Goal: Find contact information: Find contact information

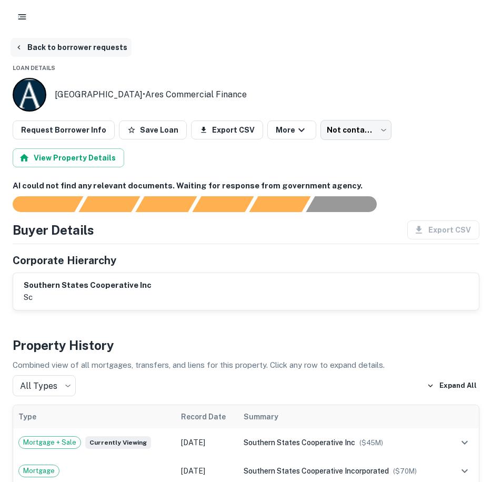
drag, startPoint x: 63, startPoint y: 57, endPoint x: 68, endPoint y: 47, distance: 10.6
click at [69, 47] on button "Back to borrower requests" at bounding box center [71, 47] width 121 height 19
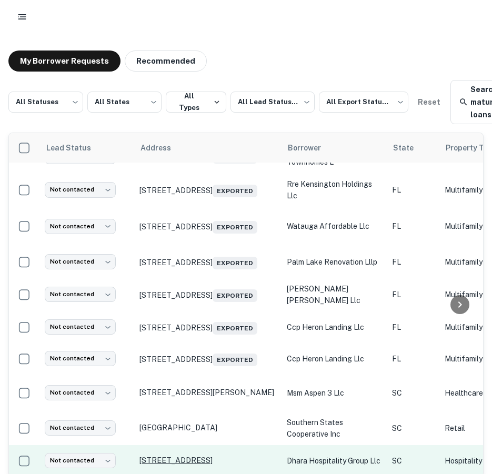
scroll to position [38, 0]
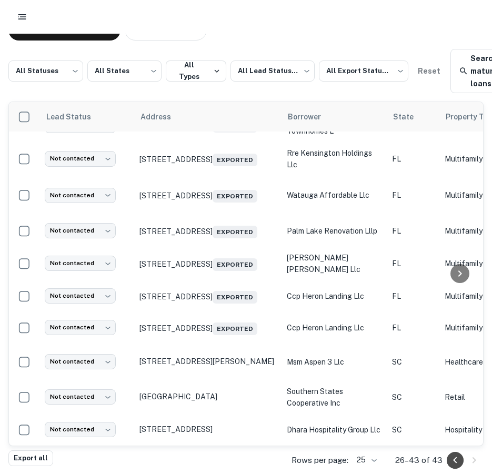
click at [455, 457] on icon "Go to previous page" at bounding box center [455, 460] width 13 height 13
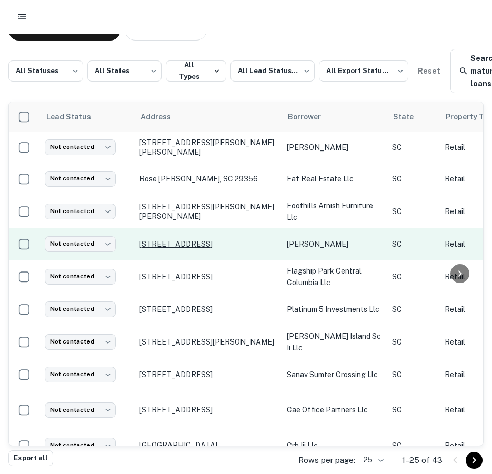
click at [182, 239] on p "[STREET_ADDRESS]" at bounding box center [207, 243] width 137 height 9
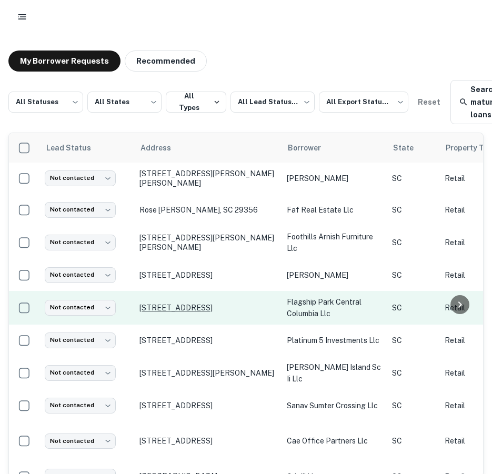
click at [219, 307] on p "[STREET_ADDRESS]" at bounding box center [207, 307] width 137 height 9
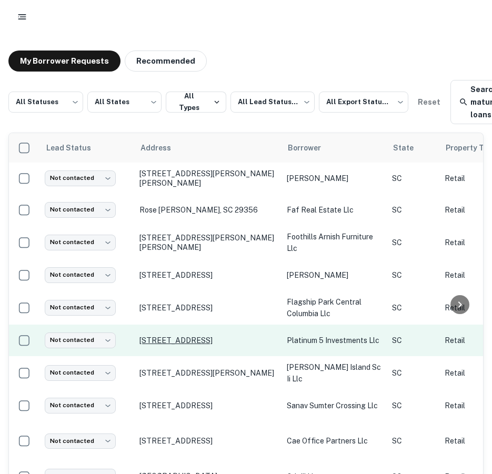
click at [209, 341] on p "[STREET_ADDRESS]" at bounding box center [207, 340] width 137 height 9
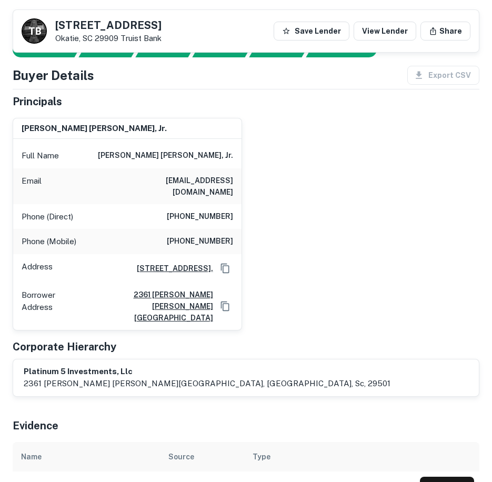
scroll to position [69, 0]
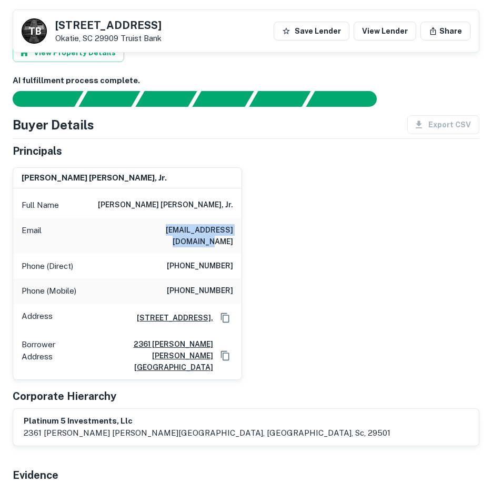
drag, startPoint x: 135, startPoint y: 229, endPoint x: 235, endPoint y: 232, distance: 99.5
click at [235, 232] on div "Email [EMAIL_ADDRESS][DOMAIN_NAME]" at bounding box center [127, 236] width 228 height 36
drag, startPoint x: 235, startPoint y: 232, endPoint x: 219, endPoint y: 228, distance: 15.6
copy h6 "[EMAIL_ADDRESS][DOMAIN_NAME]"
